Goal: Task Accomplishment & Management: Manage account settings

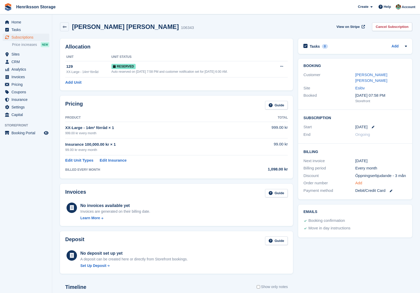
click at [338, 184] on link "Add" at bounding box center [358, 183] width 7 height 6
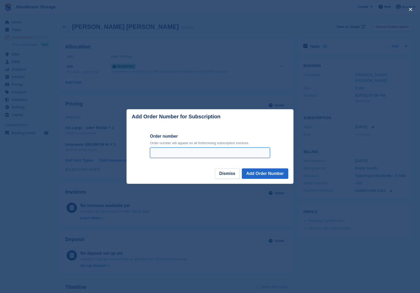
click at [226, 154] on input "Order number" at bounding box center [210, 153] width 120 height 10
paste input "**********"
type input "**********"
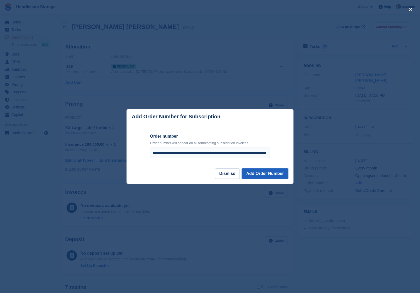
click at [270, 172] on button "Add Order Number" at bounding box center [265, 174] width 46 height 10
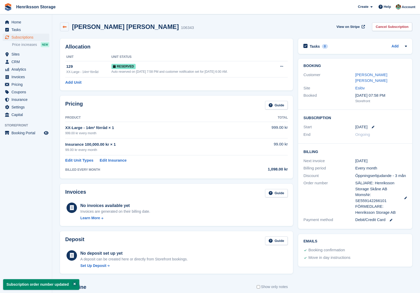
click at [67, 24] on link at bounding box center [64, 26] width 9 height 9
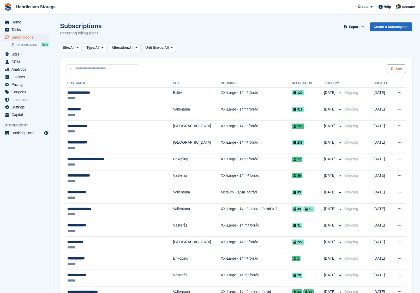
click at [338, 71] on div "Sort" at bounding box center [396, 68] width 19 height 9
click at [338, 101] on span "Move in date" at bounding box center [374, 101] width 21 height 4
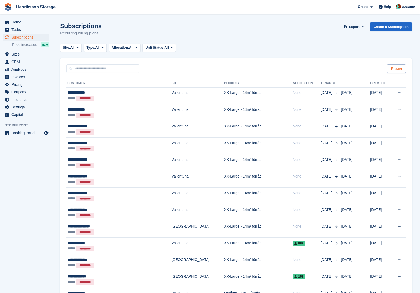
click at [338, 68] on icon at bounding box center [393, 68] width 4 height 3
click at [338, 131] on span "Move in (newest first)" at bounding box center [381, 130] width 37 height 4
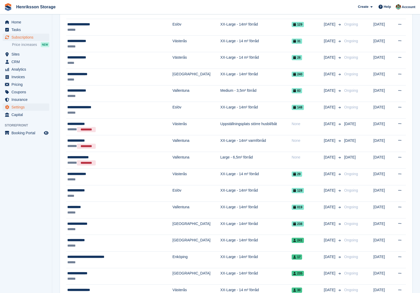
scroll to position [213, 0]
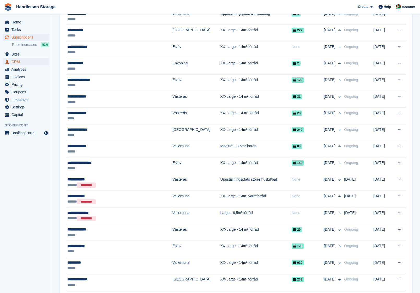
click at [20, 61] on span "CRM" at bounding box center [26, 61] width 31 height 7
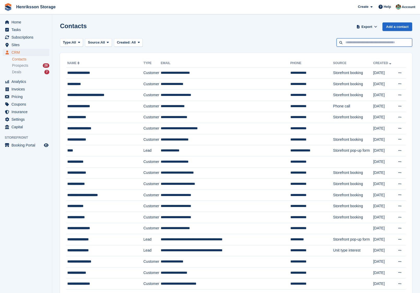
click at [338, 40] on input "text" at bounding box center [375, 42] width 76 height 9
paste input "**********"
type input "**********"
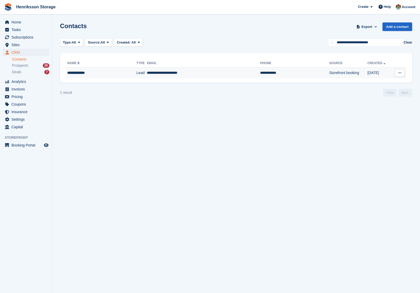
click at [207, 72] on td "**********" at bounding box center [203, 73] width 113 height 11
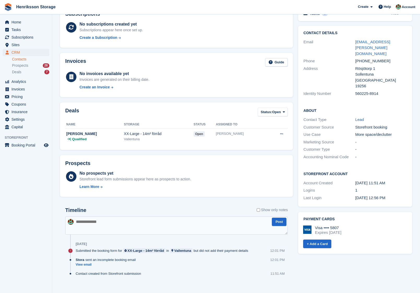
scroll to position [34, 0]
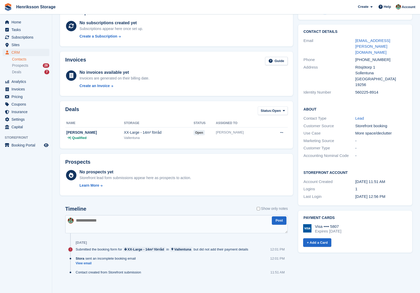
click at [374, 57] on div "+46702497370" at bounding box center [381, 60] width 52 height 6
drag, startPoint x: 374, startPoint y: 47, endPoint x: 360, endPoint y: 53, distance: 14.8
click at [373, 57] on div "+46702497370" at bounding box center [381, 60] width 52 height 6
copy div "+46702497370"
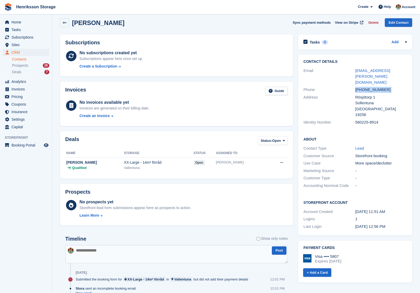
scroll to position [0, 0]
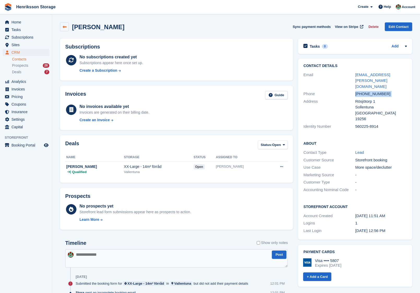
click at [65, 25] on icon at bounding box center [65, 27] width 4 height 4
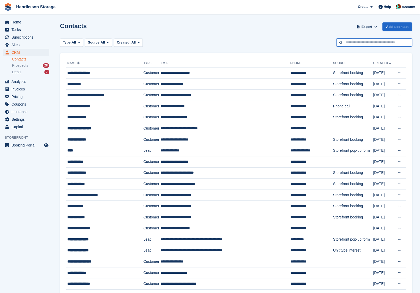
click at [372, 42] on input "text" at bounding box center [375, 42] width 76 height 9
type input "****"
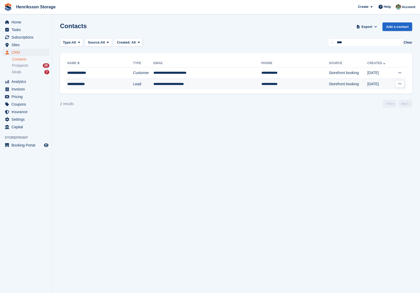
click at [140, 86] on td "Lead" at bounding box center [143, 84] width 20 height 11
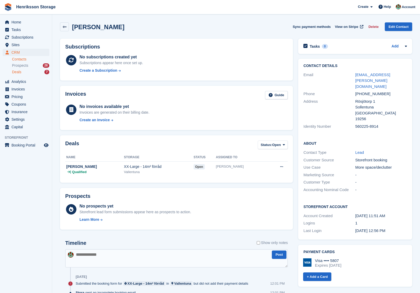
click at [31, 70] on div "Deals 7" at bounding box center [30, 72] width 37 height 5
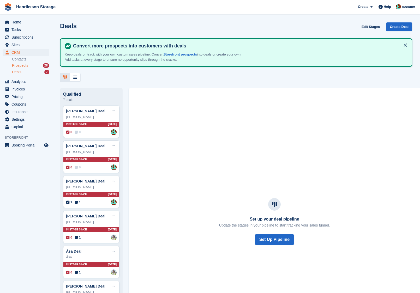
click at [31, 65] on div "Prospects 28" at bounding box center [30, 65] width 37 height 5
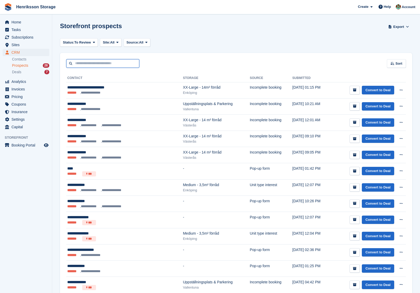
click at [93, 62] on input "text" at bounding box center [102, 63] width 73 height 9
type input "****"
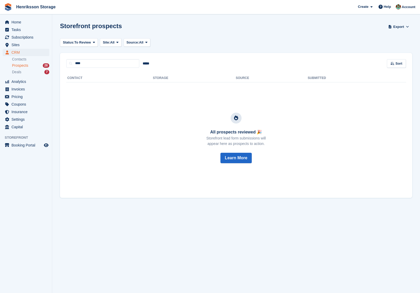
click at [100, 68] on div "Contact Storage Source Submitted All prospects reviewed 🎉 Storefront lead form …" at bounding box center [236, 133] width 352 height 130
click at [100, 61] on input "****" at bounding box center [102, 63] width 73 height 9
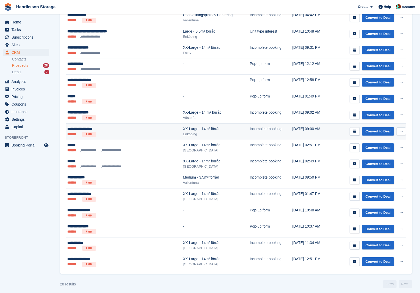
scroll to position [32, 0]
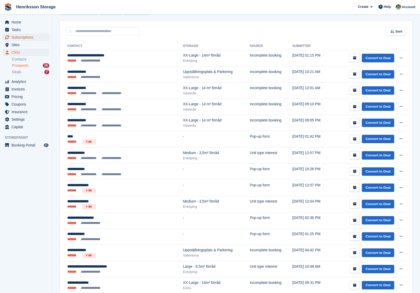
click at [27, 34] on span "Subscriptions" at bounding box center [26, 37] width 31 height 7
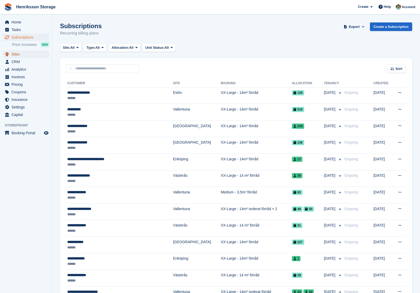
click at [20, 53] on span "Sites" at bounding box center [26, 54] width 31 height 7
click at [29, 65] on span "CRM" at bounding box center [26, 61] width 31 height 7
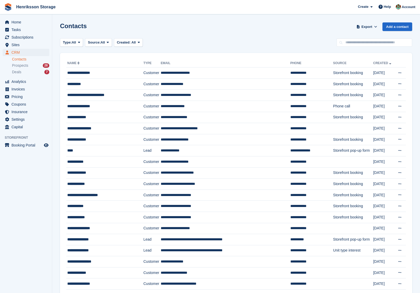
click at [368, 36] on div "Contacts Export Export Contacts Export a CSV of all Contacts which match the cu…" at bounding box center [236, 29] width 352 height 15
click at [370, 39] on input "text" at bounding box center [375, 42] width 76 height 9
type input "****"
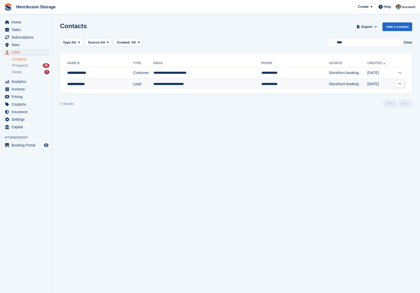
click at [139, 84] on td "Lead" at bounding box center [143, 84] width 20 height 11
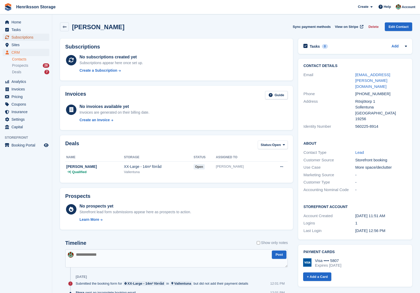
click at [29, 39] on span "Subscriptions" at bounding box center [26, 37] width 31 height 7
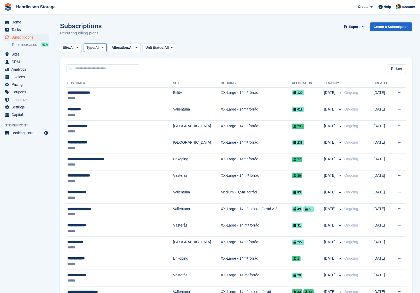
click at [104, 46] on span at bounding box center [102, 48] width 4 height 4
click at [129, 47] on span "Allocation:" at bounding box center [120, 47] width 17 height 5
click at [162, 48] on span "Unit Status:" at bounding box center [154, 47] width 19 height 5
click at [82, 48] on button "Site: All" at bounding box center [71, 48] width 22 height 9
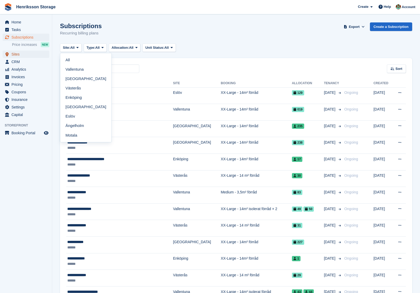
click at [24, 54] on span "Sites" at bounding box center [26, 54] width 31 height 7
click at [24, 60] on span "CRM" at bounding box center [26, 61] width 31 height 7
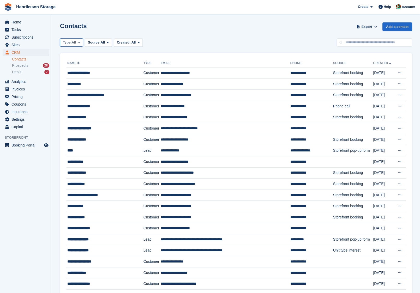
click at [79, 42] on span at bounding box center [79, 42] width 4 height 4
click at [84, 63] on link "Lead" at bounding box center [84, 63] width 45 height 9
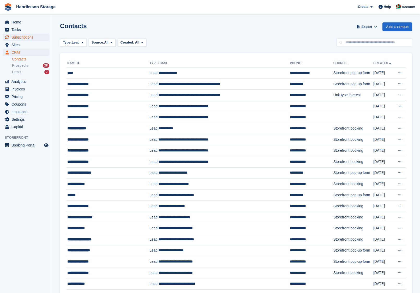
click at [32, 39] on span "Subscriptions" at bounding box center [26, 37] width 31 height 7
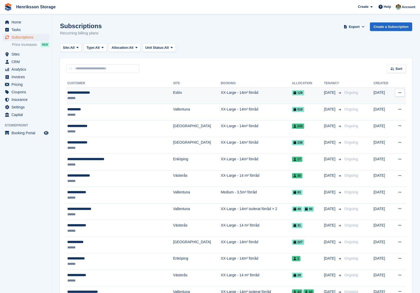
click at [127, 96] on div "******" at bounding box center [109, 97] width 84 height 5
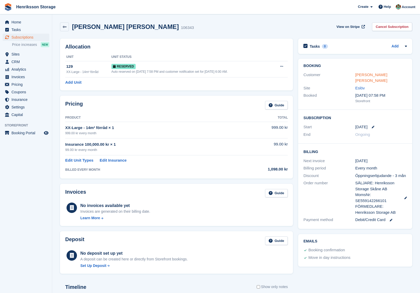
click at [374, 75] on link "[PERSON_NAME] [PERSON_NAME]" at bounding box center [371, 78] width 32 height 10
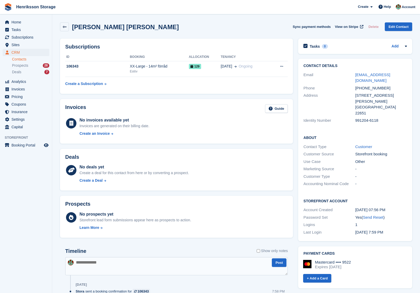
click at [361, 118] on div "991204-6118" at bounding box center [381, 121] width 52 height 6
copy div "991204-6118"
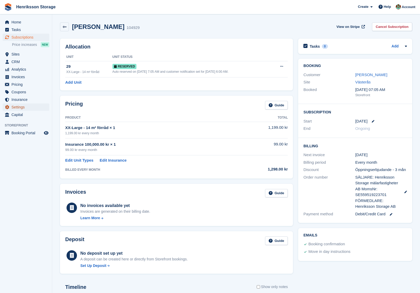
click at [27, 109] on span "Settings" at bounding box center [26, 107] width 31 height 7
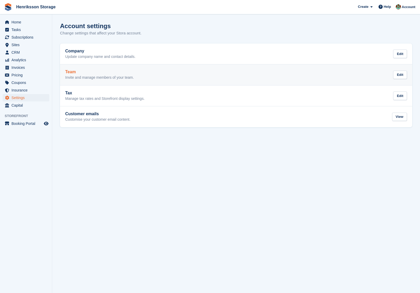
click at [157, 70] on div "Team Invite and manage members of your team. Edit" at bounding box center [236, 75] width 342 height 10
